Goal: Check status: Check status

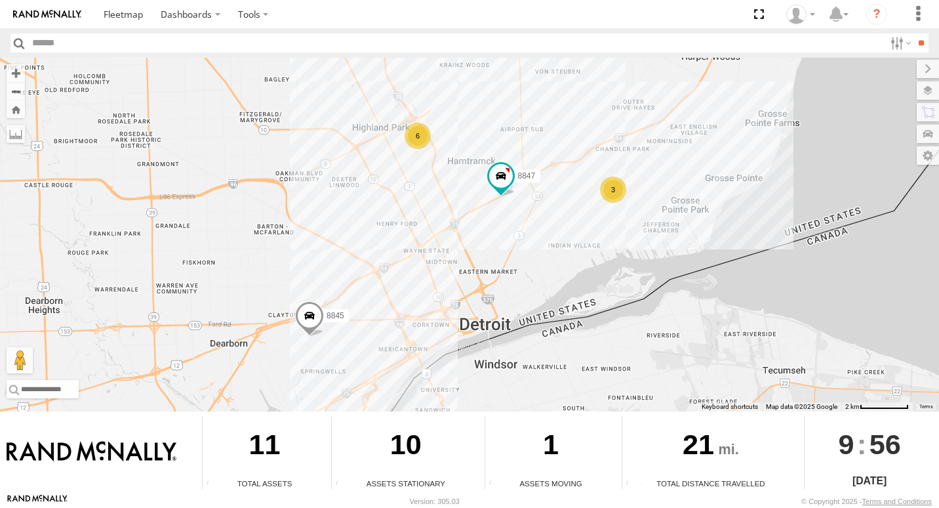
click at [605, 195] on div "3" at bounding box center [613, 189] width 26 height 26
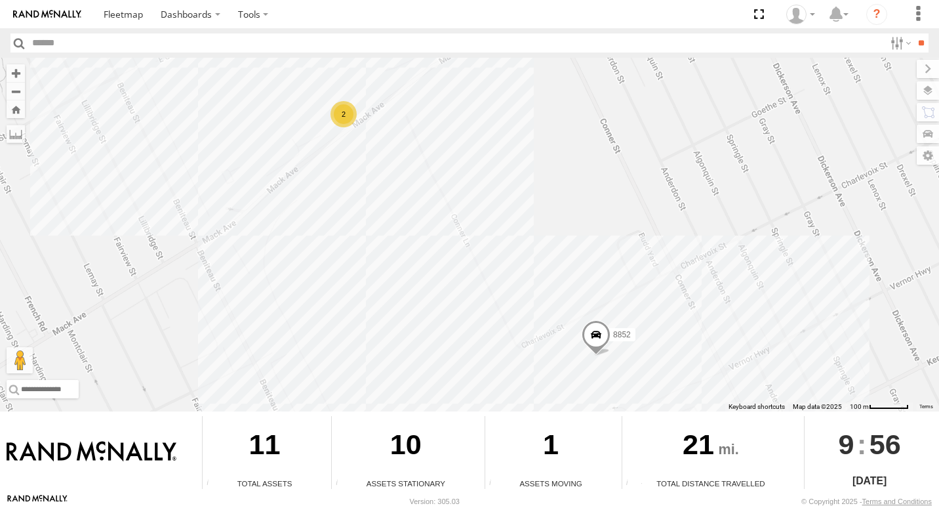
click at [346, 119] on div "2" at bounding box center [343, 114] width 26 height 26
